Goal: Transaction & Acquisition: Book appointment/travel/reservation

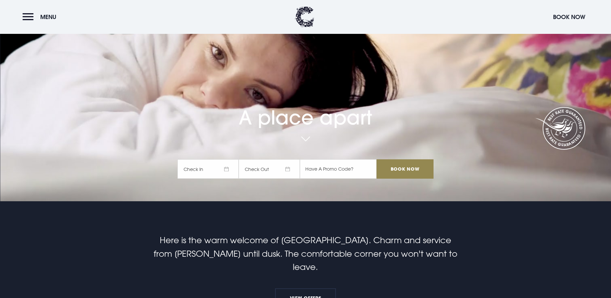
click at [229, 159] on span "Check In" at bounding box center [208, 168] width 61 height 19
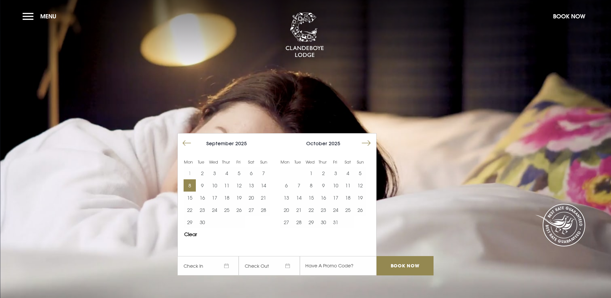
click at [192, 179] on button "8" at bounding box center [190, 185] width 12 height 12
click at [229, 179] on button "11" at bounding box center [227, 185] width 12 height 12
drag, startPoint x: 397, startPoint y: 227, endPoint x: 430, endPoint y: 227, distance: 32.9
click at [398, 256] on input "Book Now" at bounding box center [405, 265] width 57 height 19
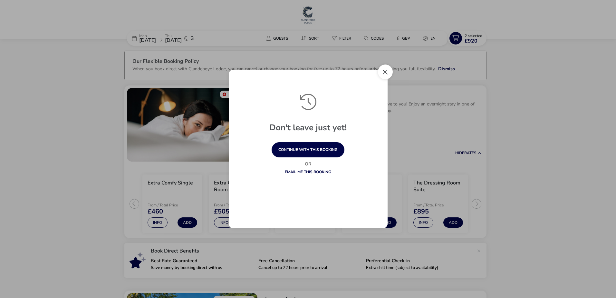
click at [381, 73] on button "Close" at bounding box center [385, 71] width 15 height 15
